Goal: Task Accomplishment & Management: Manage account settings

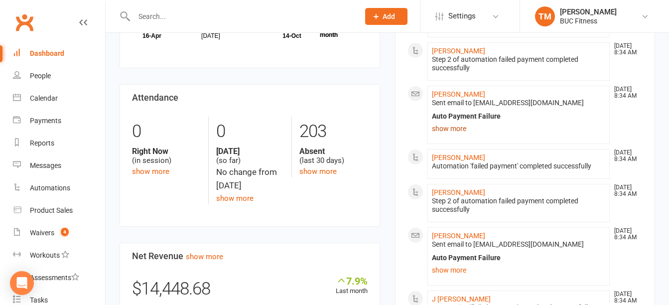
scroll to position [199, 0]
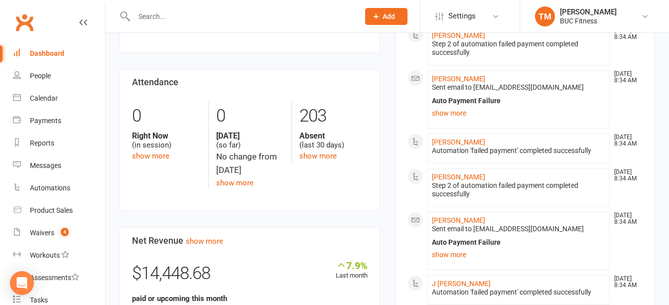
click at [475, 140] on li "[PERSON_NAME] [DATE] 8:34 AM Automation 'failed payment' completed successfully" at bounding box center [519, 149] width 183 height 30
click at [471, 140] on link "[PERSON_NAME]" at bounding box center [458, 142] width 53 height 8
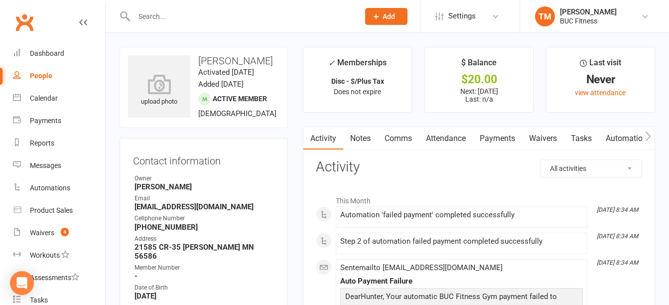
click at [513, 140] on link "Payments" at bounding box center [497, 138] width 49 height 23
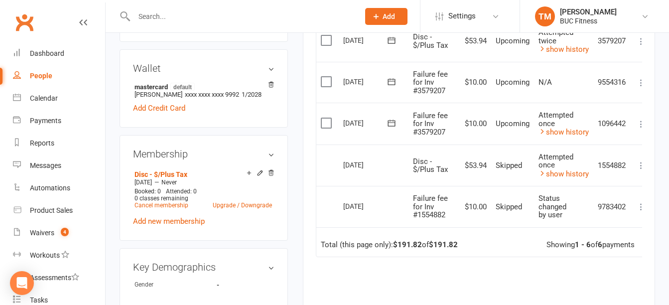
scroll to position [299, 0]
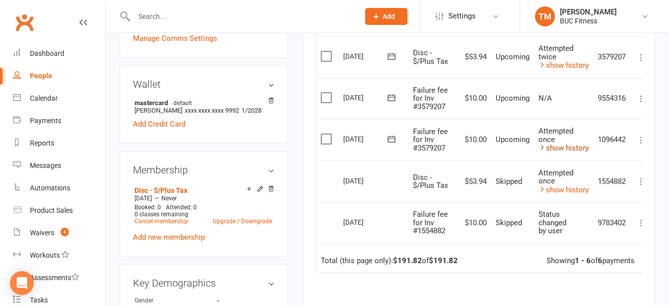
click at [544, 150] on icon at bounding box center [542, 147] width 7 height 7
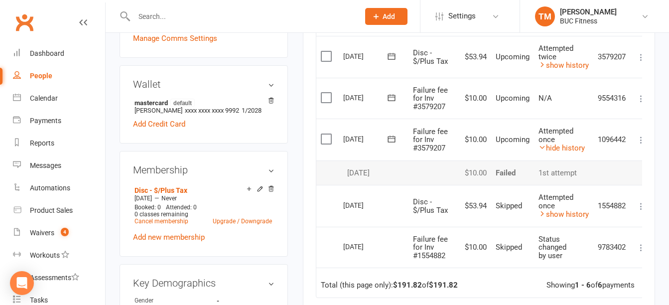
scroll to position [199, 0]
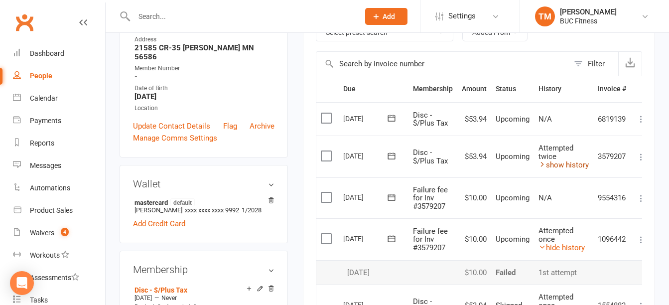
click at [548, 167] on link "show history" at bounding box center [564, 165] width 50 height 9
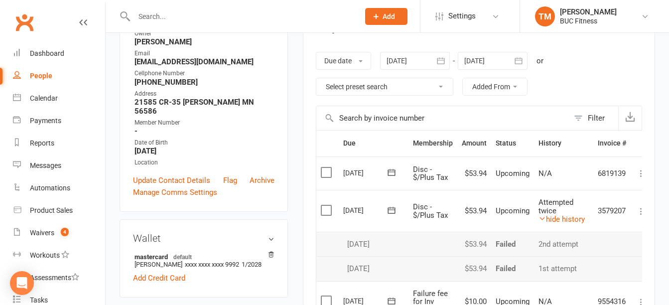
scroll to position [50, 0]
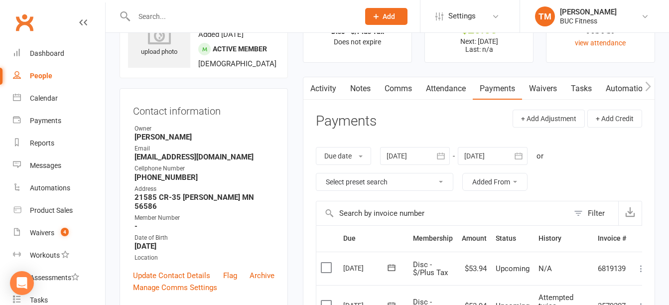
click at [367, 92] on link "Notes" at bounding box center [360, 88] width 34 height 23
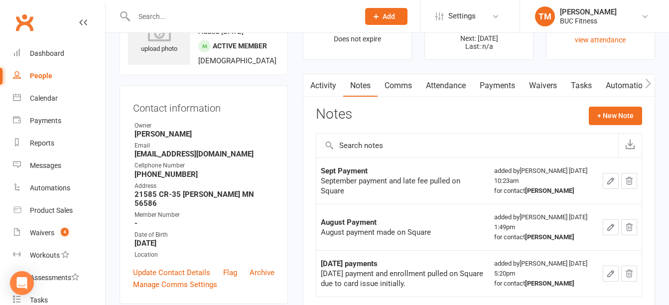
scroll to position [50, 0]
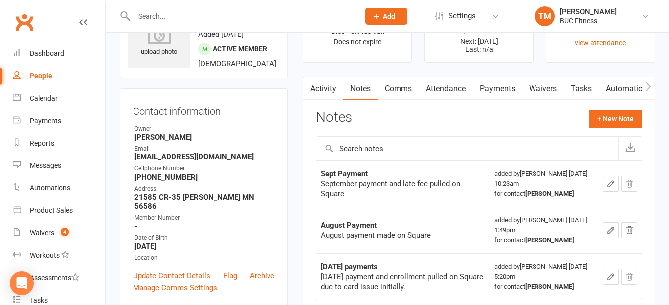
click at [488, 89] on link "Payments" at bounding box center [497, 88] width 49 height 23
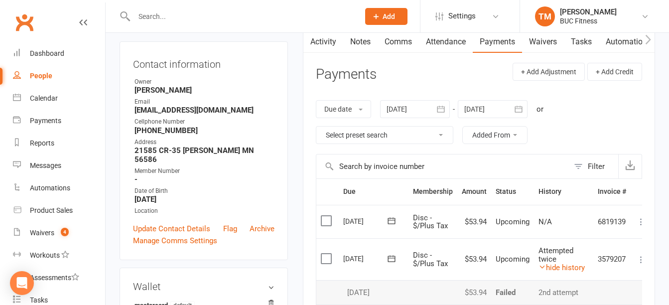
scroll to position [199, 0]
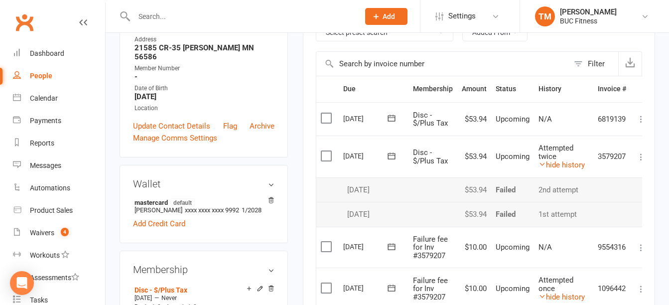
click at [326, 162] on td "Select this" at bounding box center [328, 157] width 22 height 42
click at [317, 177] on td at bounding box center [328, 189] width 22 height 25
click at [329, 159] on label at bounding box center [327, 156] width 13 height 10
click at [327, 151] on input "checkbox" at bounding box center [324, 151] width 6 height 0
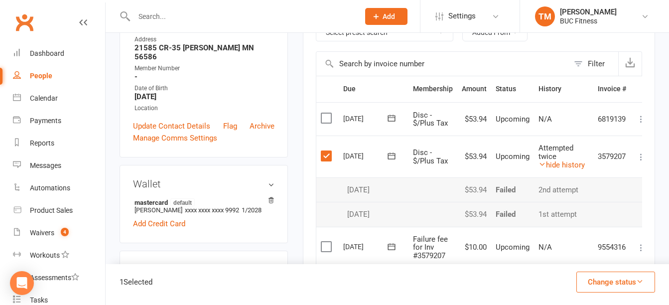
click at [327, 249] on label at bounding box center [327, 247] width 13 height 10
click at [327, 242] on input "checkbox" at bounding box center [324, 242] width 6 height 0
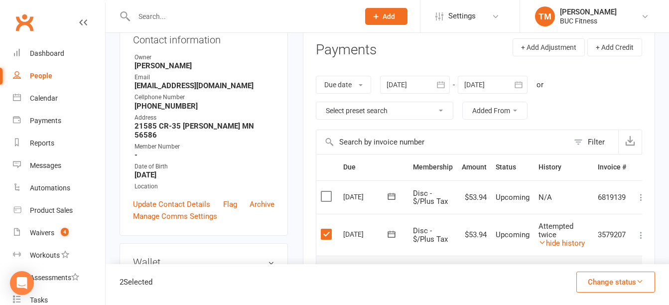
scroll to position [0, 0]
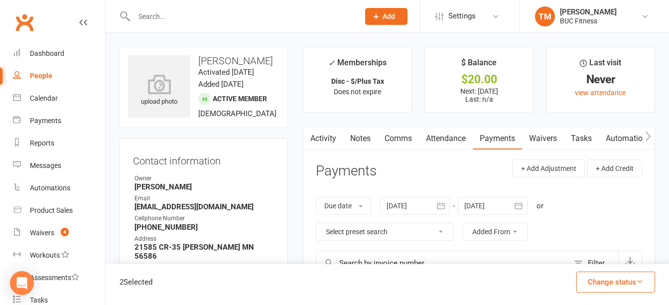
click at [443, 205] on icon "button" at bounding box center [441, 206] width 10 height 10
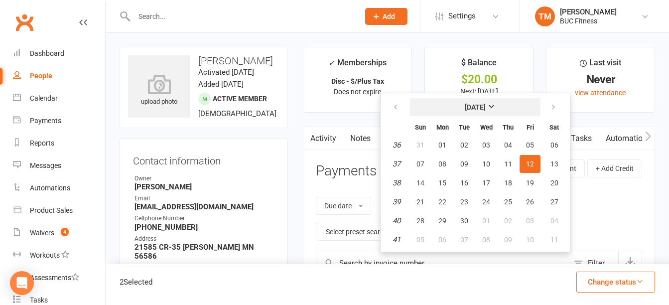
click at [486, 109] on strong "[DATE]" at bounding box center [475, 107] width 21 height 8
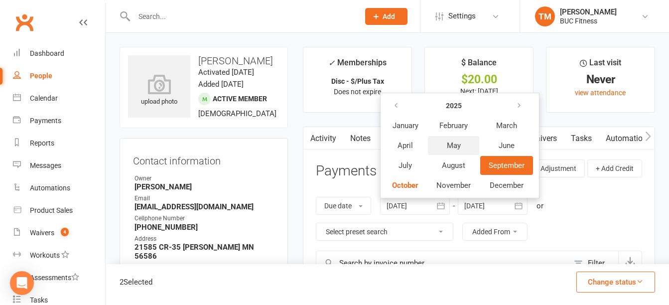
click at [446, 145] on button "May" at bounding box center [453, 145] width 51 height 19
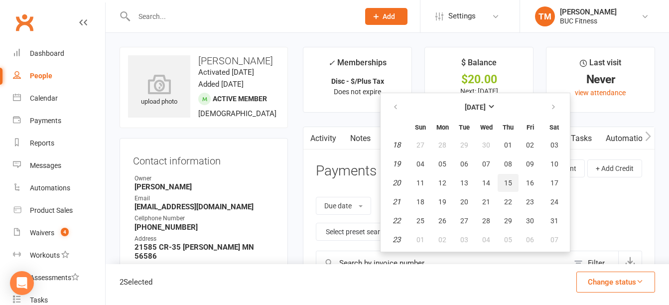
click at [514, 184] on button "15" at bounding box center [508, 183] width 21 height 18
type input "[DATE]"
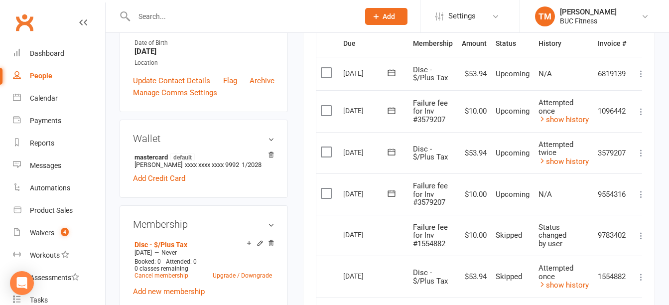
scroll to position [249, 0]
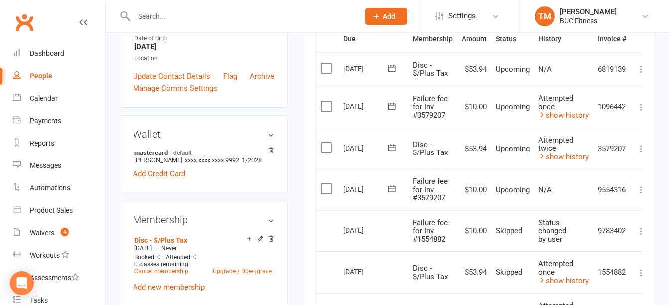
click at [326, 109] on label at bounding box center [327, 106] width 13 height 10
click at [326, 101] on input "checkbox" at bounding box center [324, 101] width 6 height 0
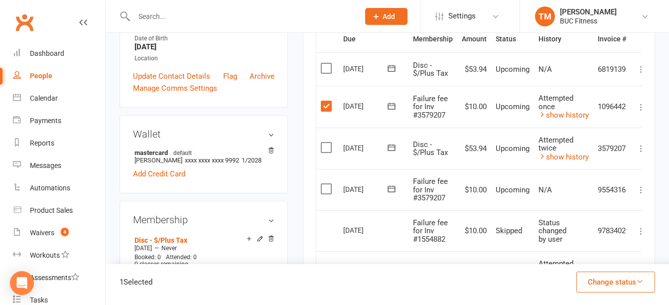
click at [325, 152] on label at bounding box center [327, 148] width 13 height 10
click at [325, 143] on input "checkbox" at bounding box center [324, 143] width 6 height 0
click at [326, 189] on label at bounding box center [327, 189] width 13 height 10
click at [326, 184] on input "checkbox" at bounding box center [324, 184] width 6 height 0
click at [604, 279] on button "Change status" at bounding box center [616, 282] width 79 height 21
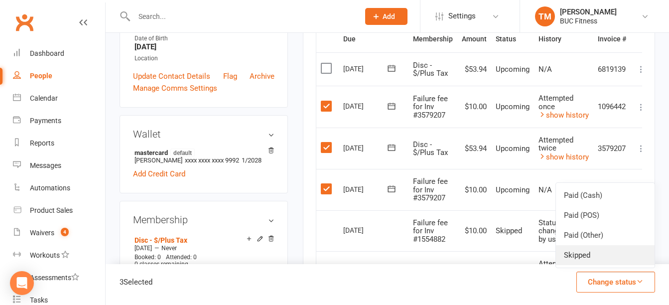
click at [576, 253] on link "Skipped" at bounding box center [605, 255] width 99 height 20
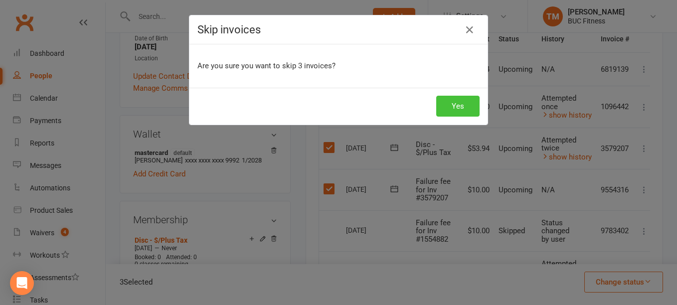
click at [443, 108] on button "Yes" at bounding box center [457, 106] width 43 height 21
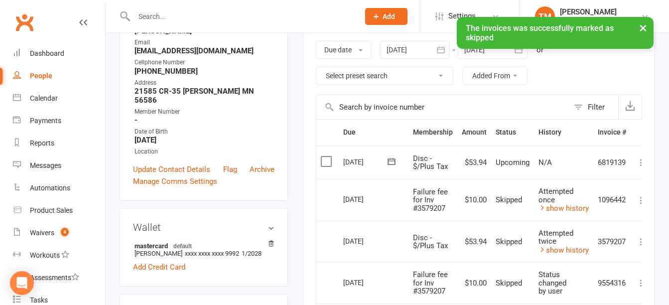
scroll to position [0, 0]
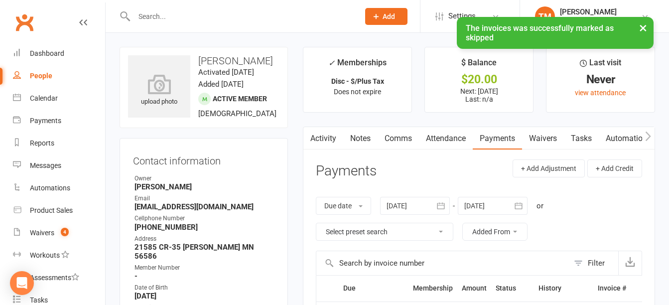
click at [365, 134] on link "Notes" at bounding box center [360, 138] width 34 height 23
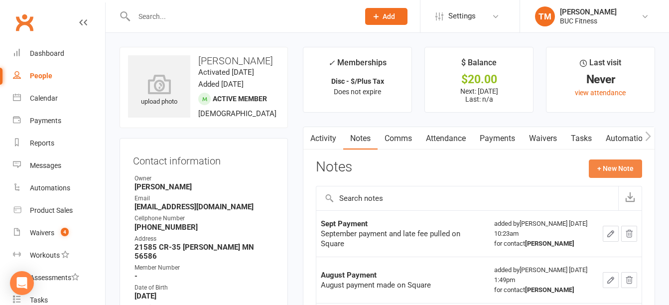
click at [598, 170] on button "+ New Note" at bounding box center [615, 169] width 53 height 18
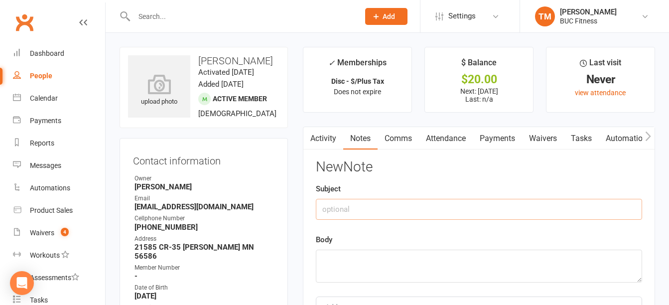
click at [334, 214] on input "text" at bounding box center [479, 209] width 326 height 21
type input "[DATE] payment"
click at [512, 279] on textarea at bounding box center [479, 266] width 326 height 33
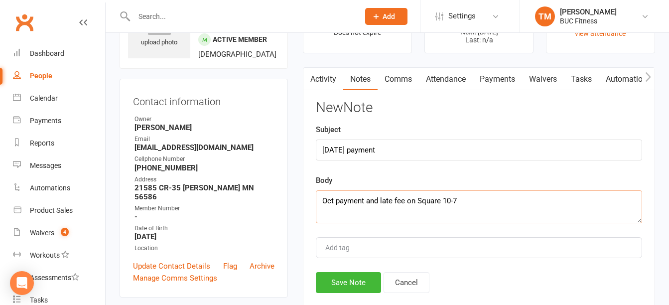
scroll to position [150, 0]
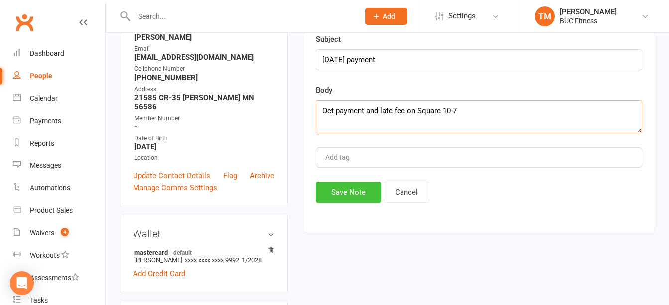
type textarea "Oct payment and late fee on Square 10-7"
click at [344, 195] on button "Save Note" at bounding box center [348, 192] width 65 height 21
